Goal: Communication & Community: Connect with others

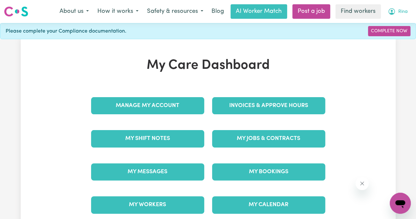
click at [398, 11] on span "Rina" at bounding box center [403, 11] width 10 height 7
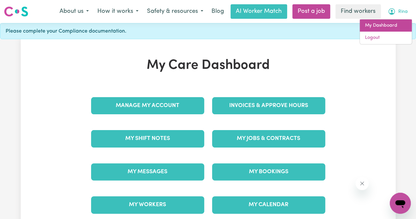
click at [383, 25] on link "My Dashboard" at bounding box center [386, 25] width 52 height 12
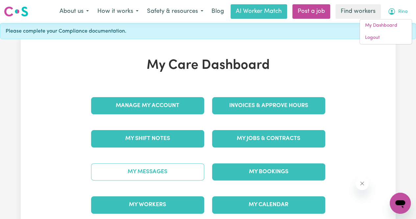
click at [153, 174] on link "My Messages" at bounding box center [147, 171] width 113 height 17
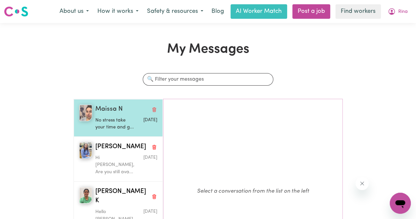
click at [112, 130] on p "No stress take your time and g..." at bounding box center [115, 124] width 41 height 14
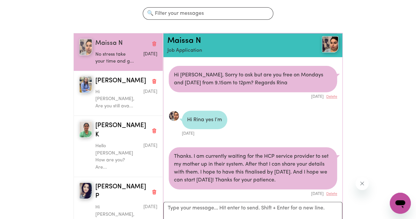
scroll to position [698, 0]
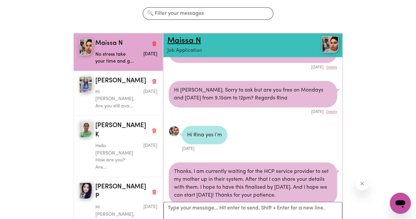
click at [172, 42] on link "Maissa N" at bounding box center [184, 41] width 34 height 8
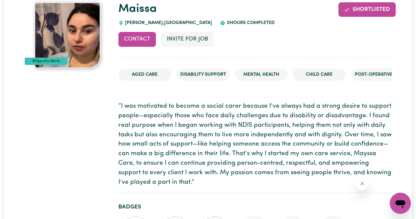
scroll to position [66, 0]
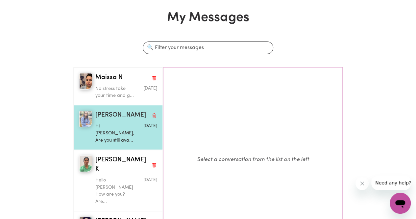
scroll to position [33, 0]
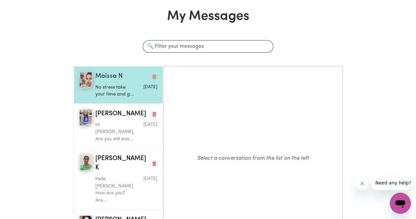
click at [121, 78] on span "Maissa N" at bounding box center [108, 77] width 27 height 10
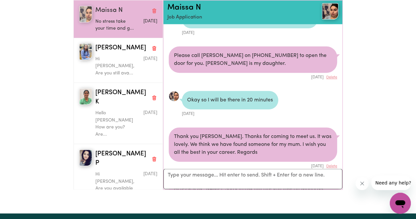
scroll to position [434, 0]
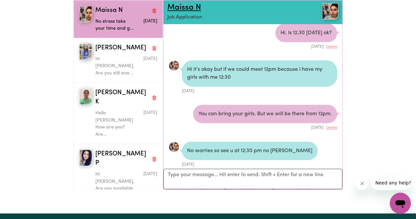
click at [195, 7] on link "Maissa N" at bounding box center [184, 8] width 34 height 8
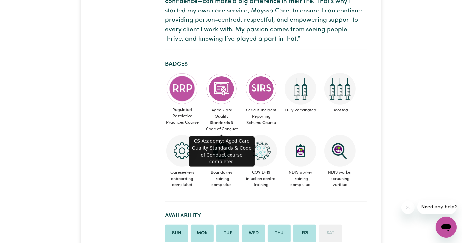
scroll to position [14, 0]
